Goal: Information Seeking & Learning: Learn about a topic

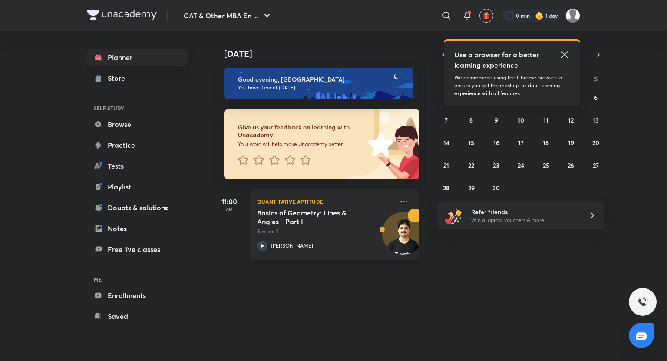
click at [269, 243] on div "[PERSON_NAME]" at bounding box center [325, 246] width 136 height 10
